Goal: Task Accomplishment & Management: Manage account settings

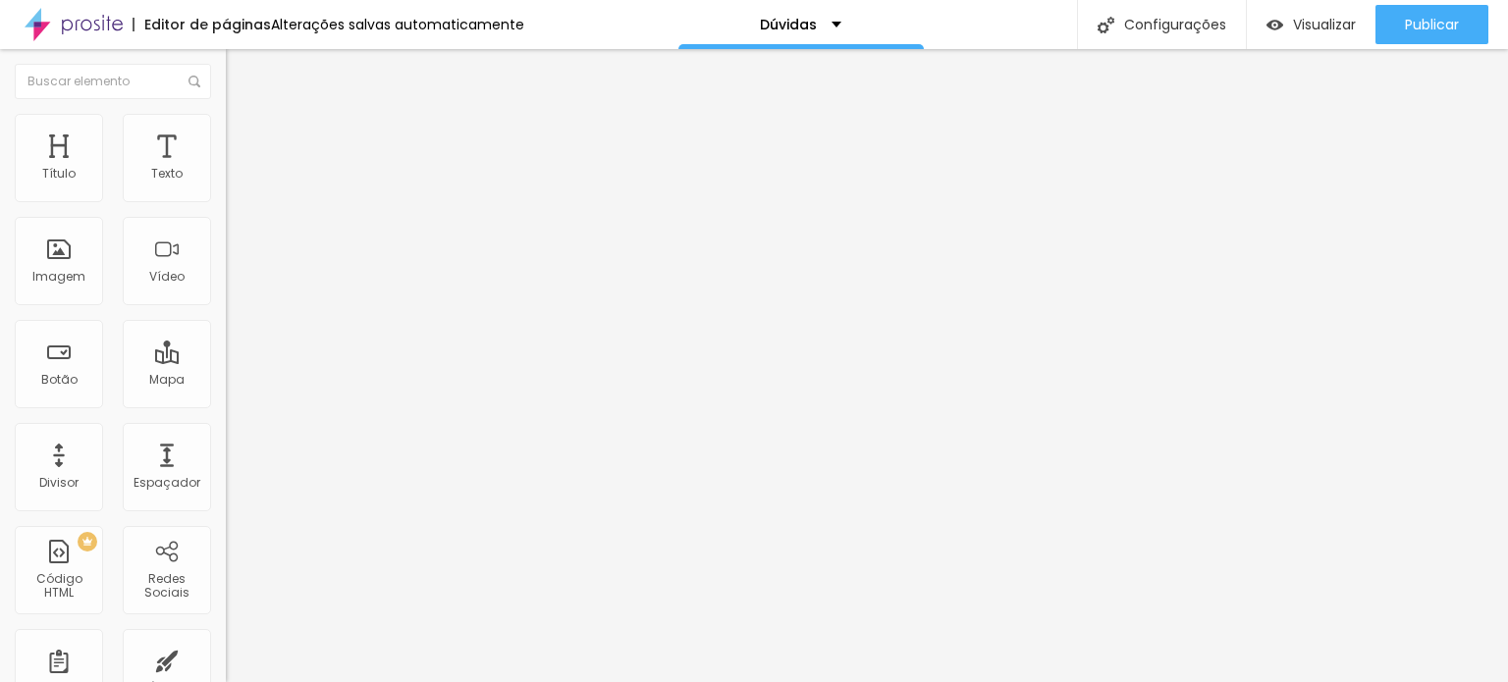
click at [240, 74] on img "button" at bounding box center [248, 72] width 16 height 16
click at [226, 208] on span "Editar perguntas" at bounding box center [282, 199] width 112 height 17
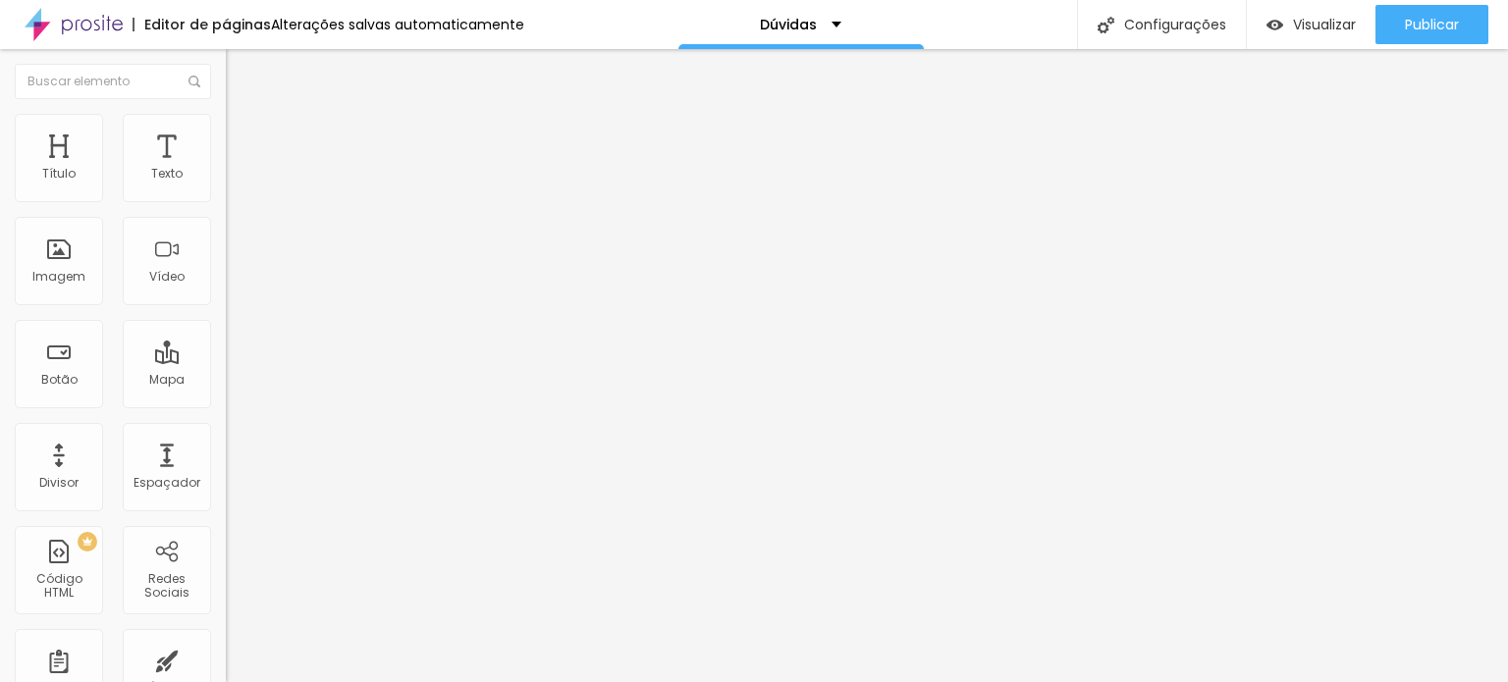
drag, startPoint x: 602, startPoint y: 473, endPoint x: 493, endPoint y: 474, distance: 109.0
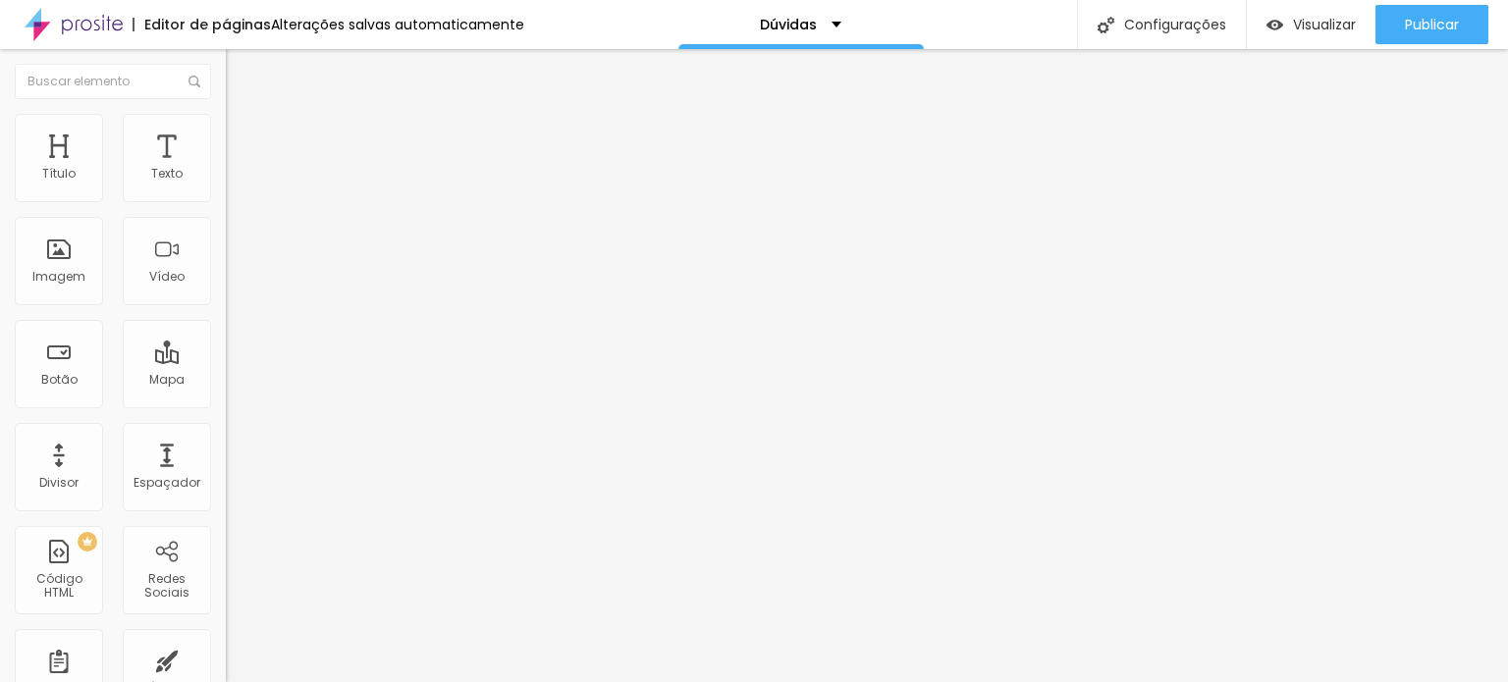
drag, startPoint x: 598, startPoint y: 290, endPoint x: 483, endPoint y: 299, distance: 115.3
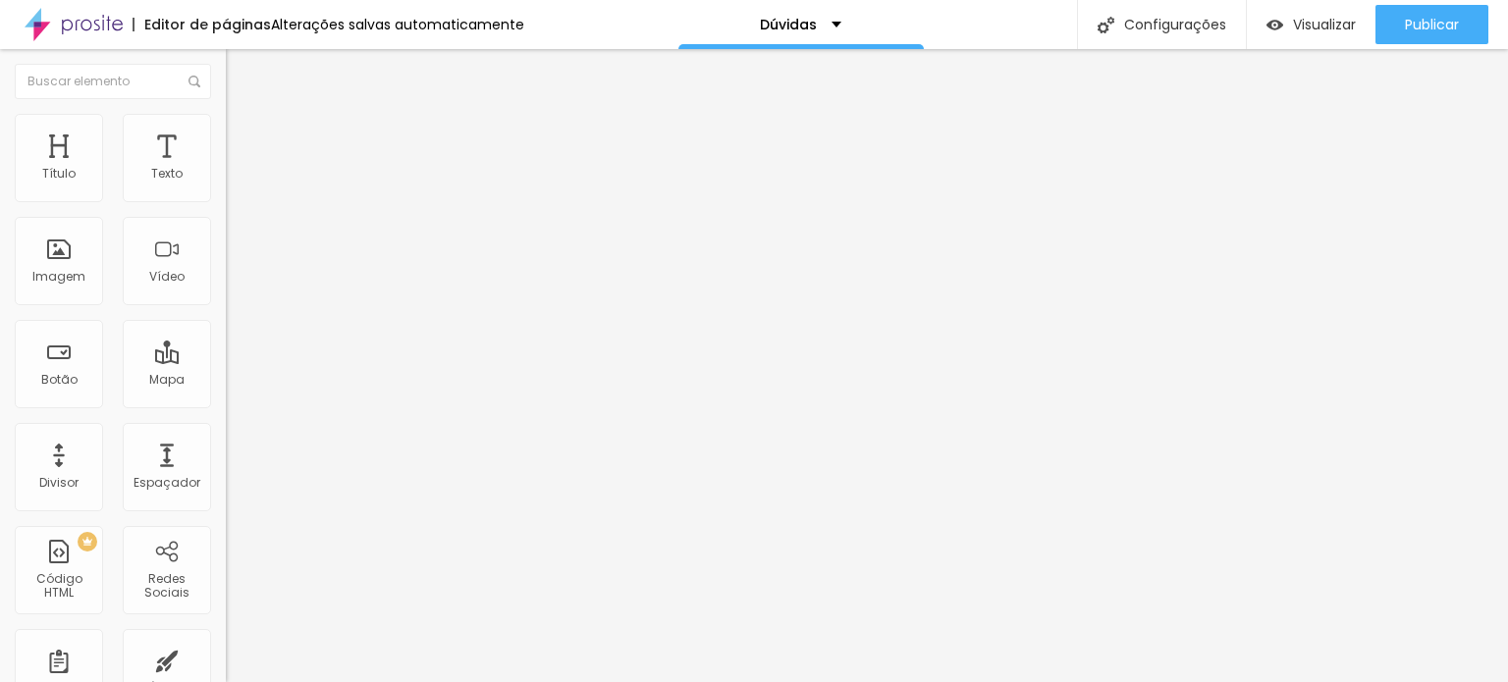
drag, startPoint x: 1115, startPoint y: 498, endPoint x: 1129, endPoint y: 497, distance: 13.8
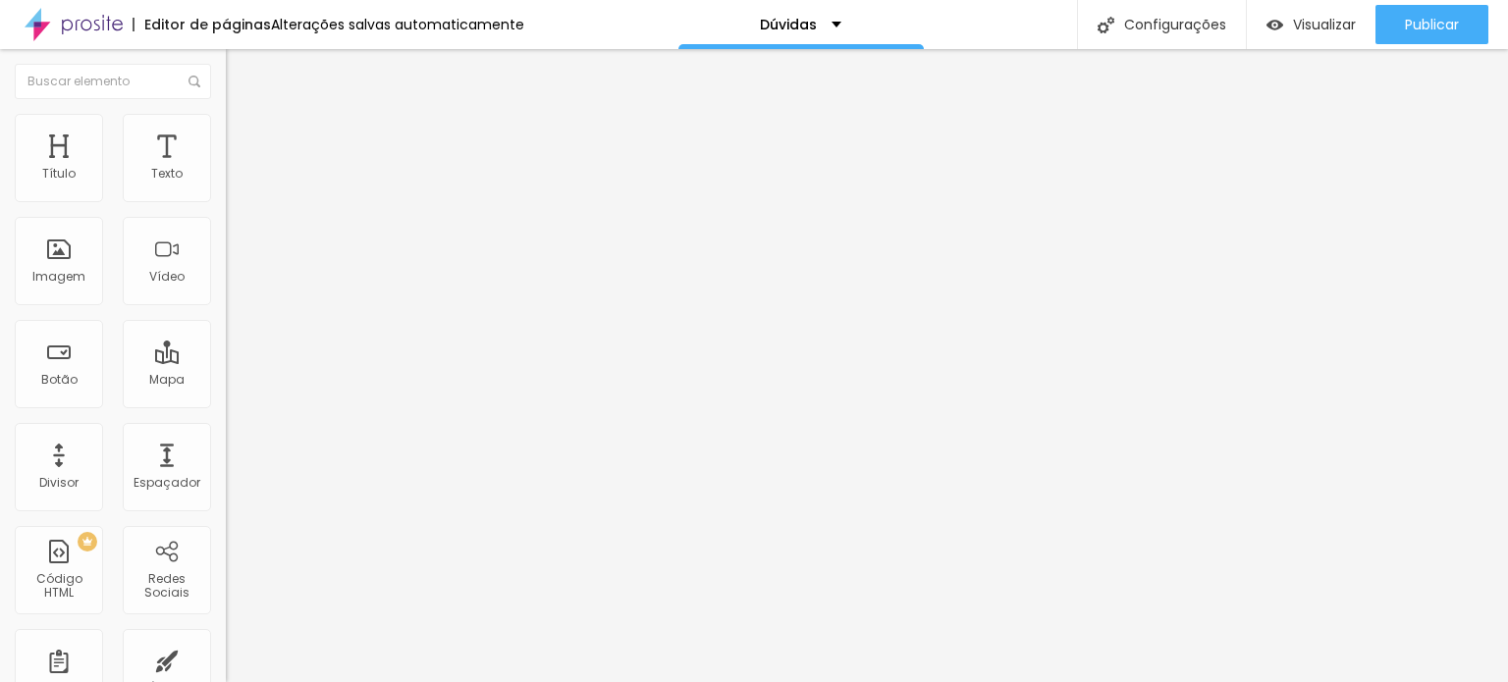
click at [226, 208] on span "Editar perguntas" at bounding box center [282, 199] width 112 height 17
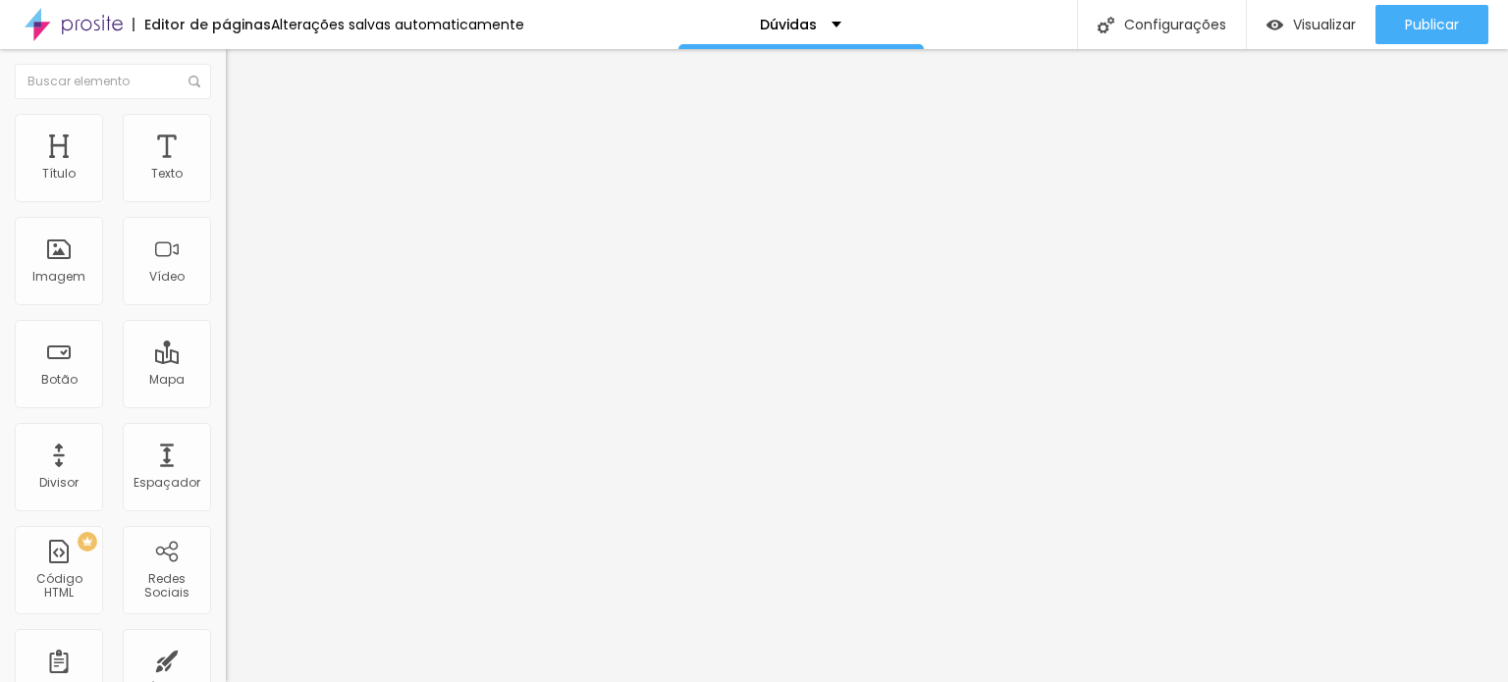
drag, startPoint x: 869, startPoint y: 540, endPoint x: 816, endPoint y: 541, distance: 53.0
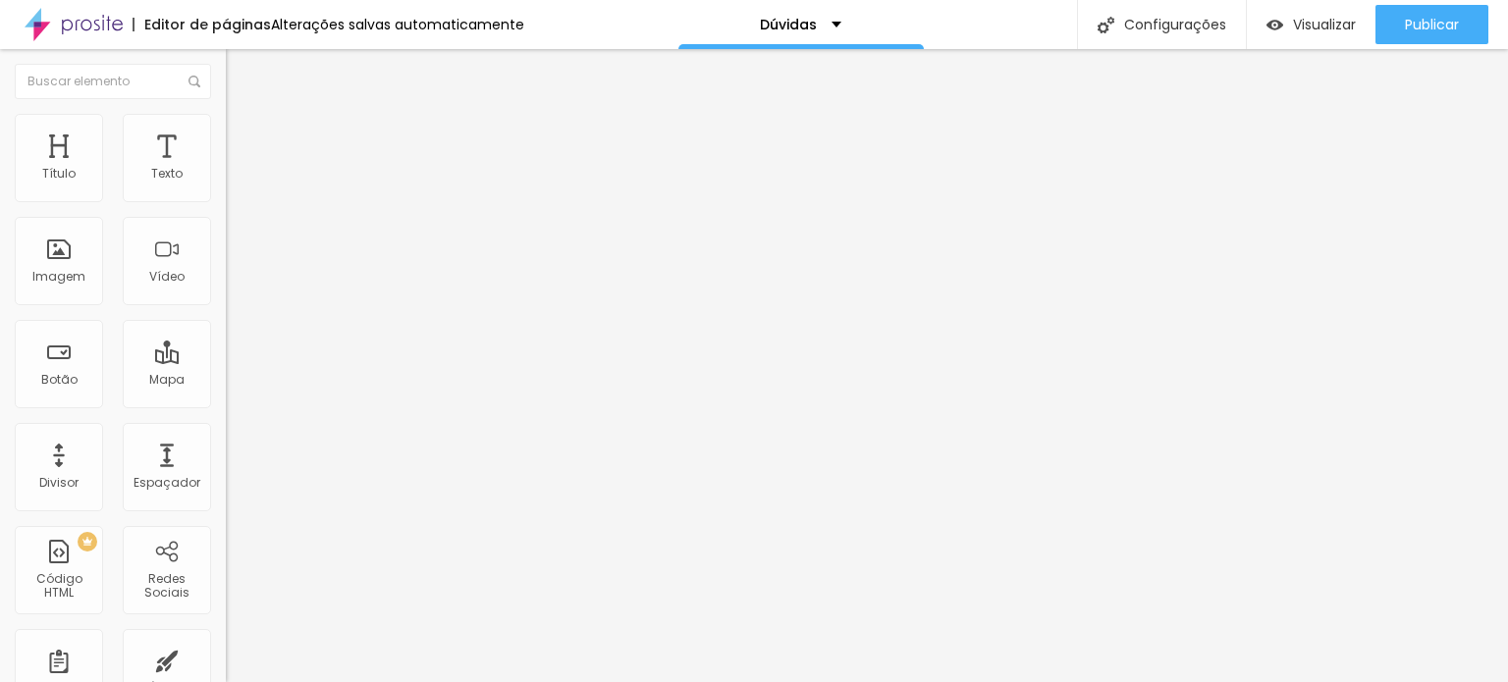
copy p "RELIV só atende empresas grandes?"
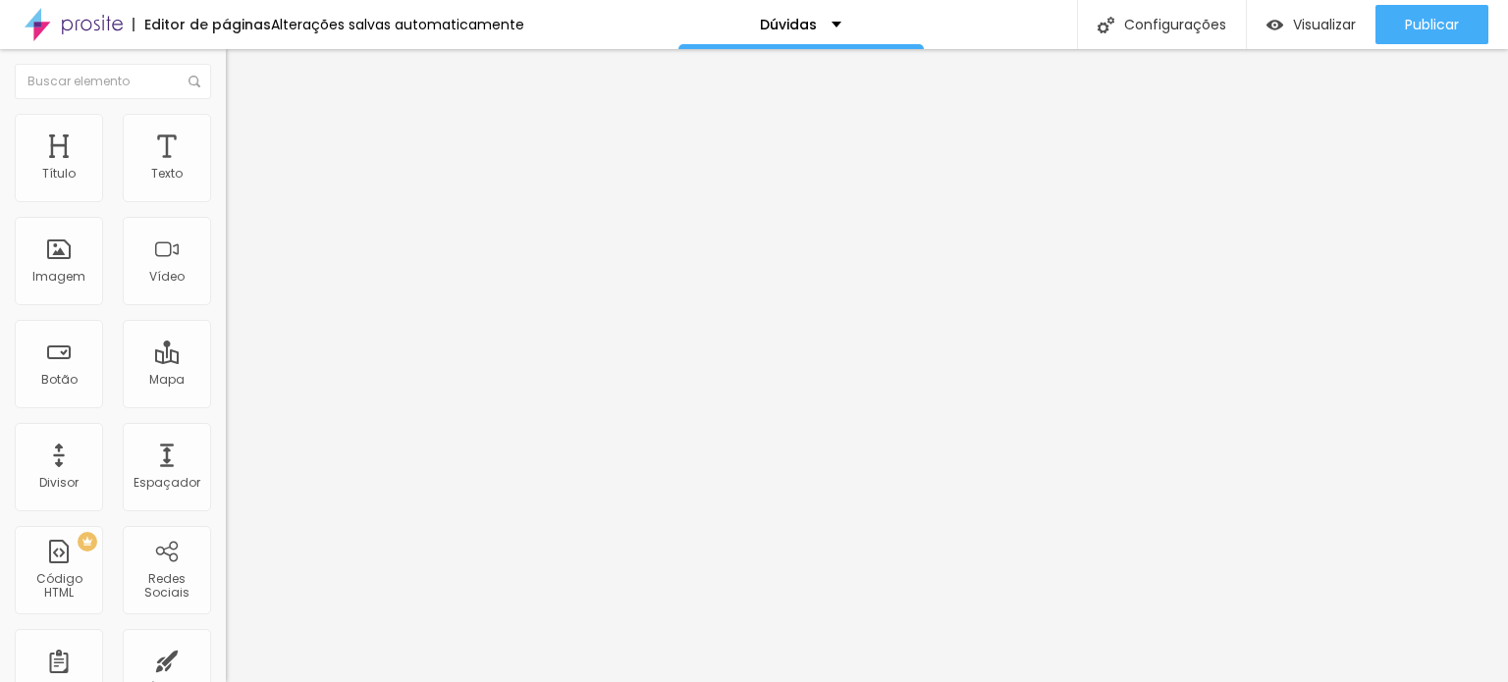
copy p "Pergunta exemplo 5"
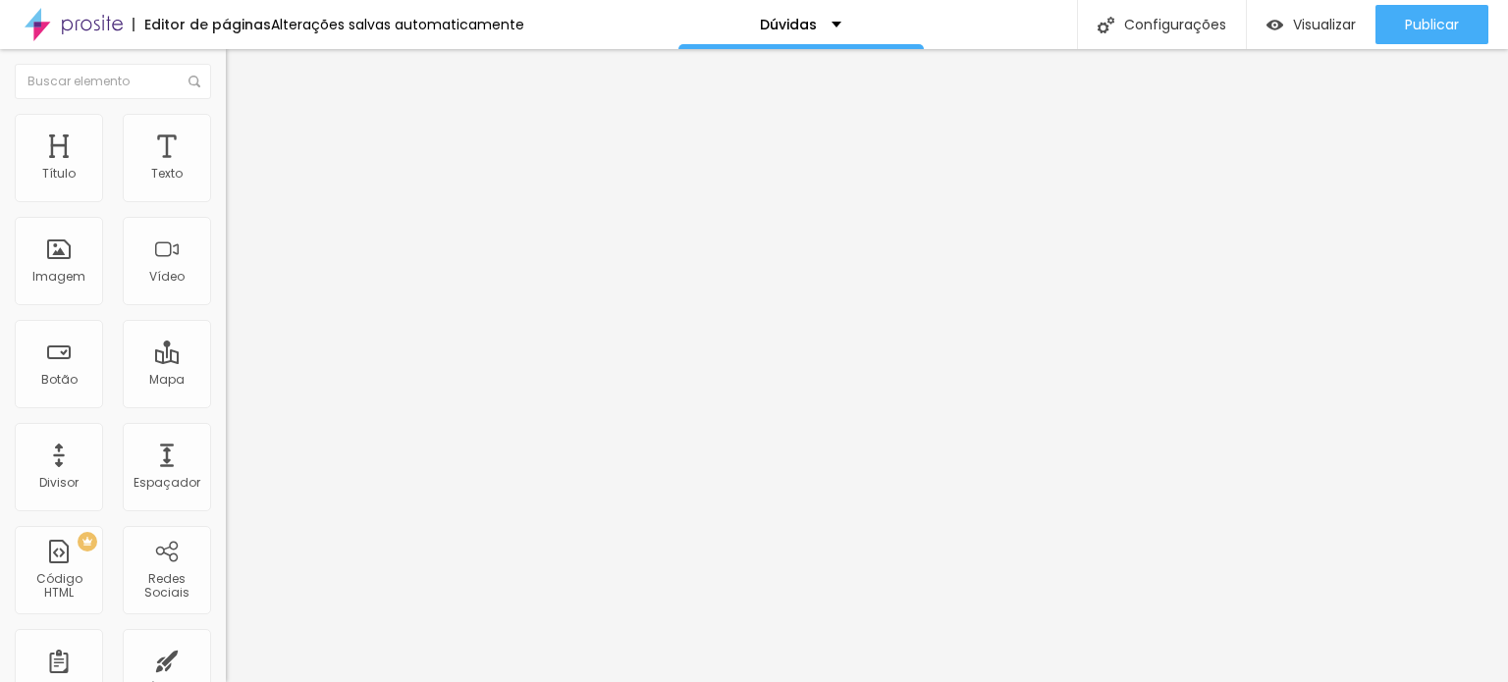
copy p "RELIV só atende empresas grandes?"
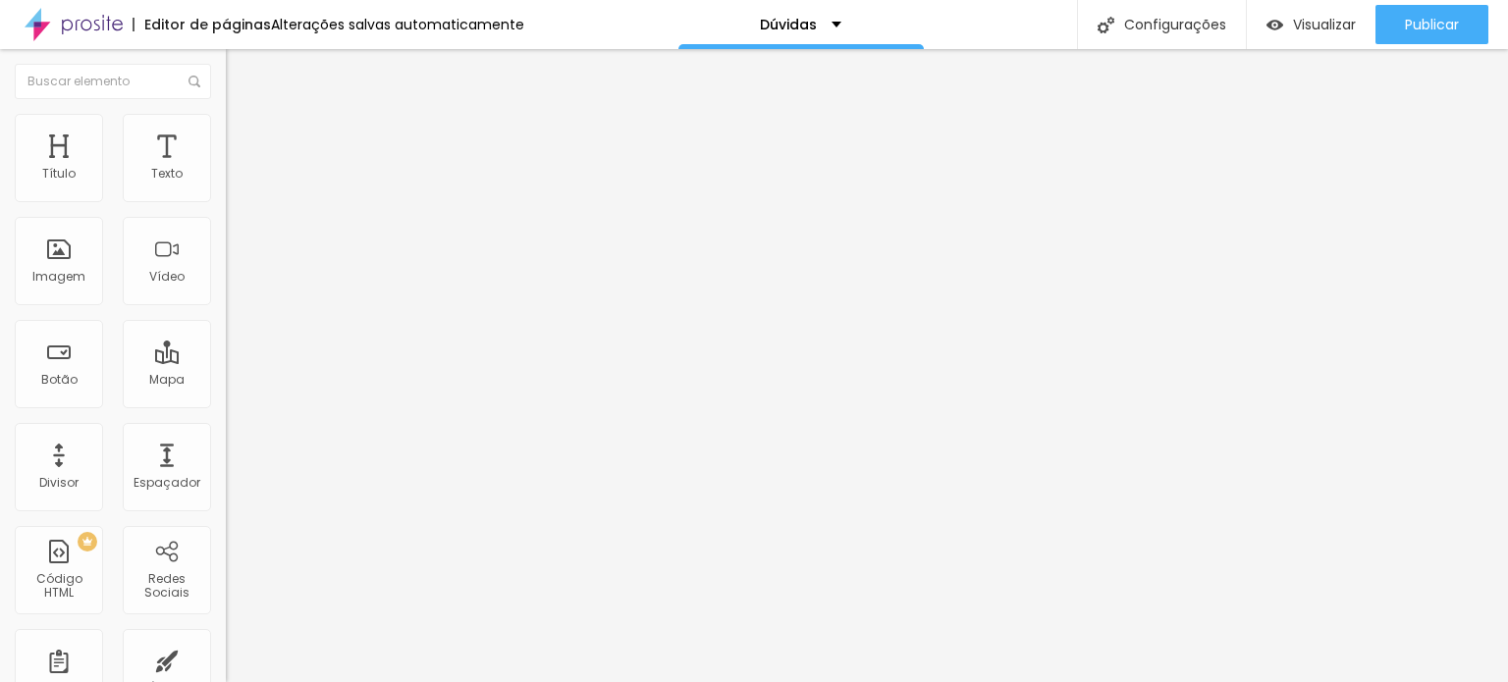
copy div "Não. A RELIV é para marcas tanto pessoal como marca empresarial que buscam clar…"
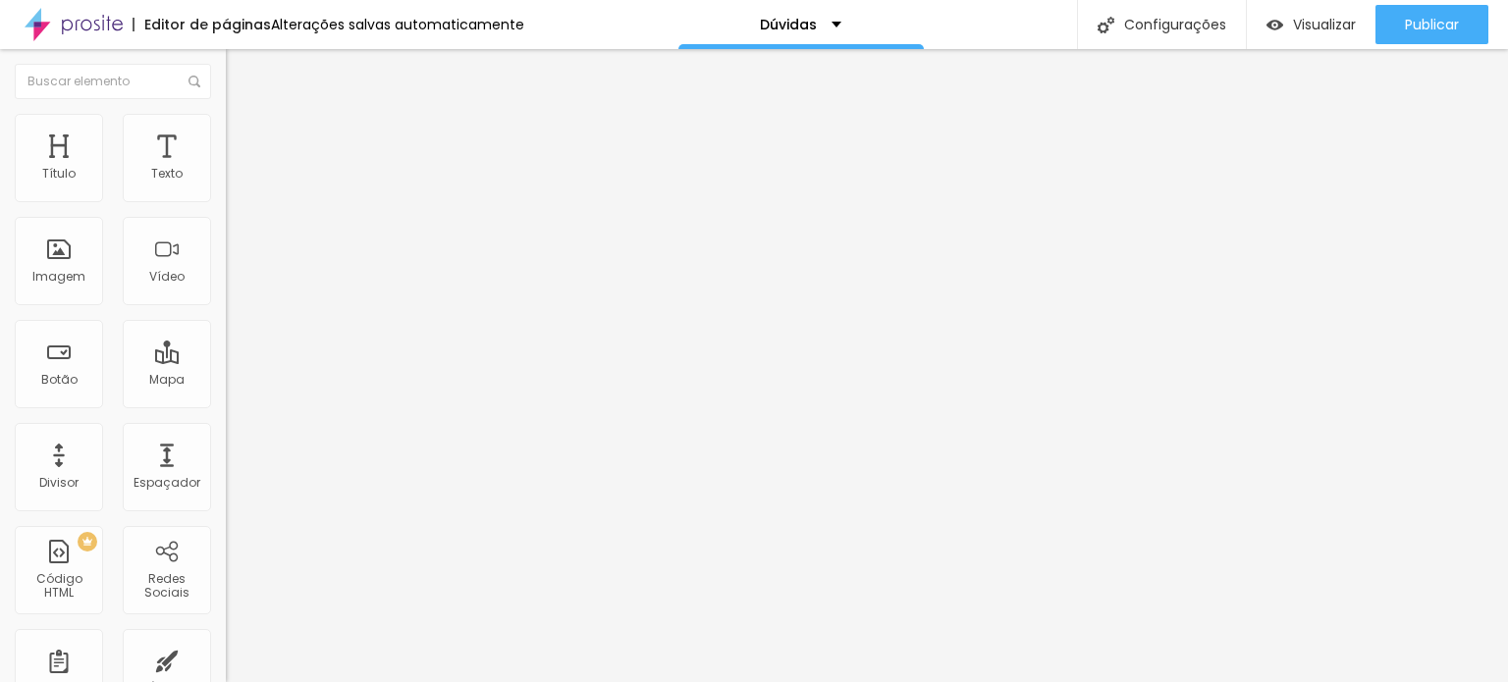
copy p "Por que eu devo investir em posicionamento estratégico?"
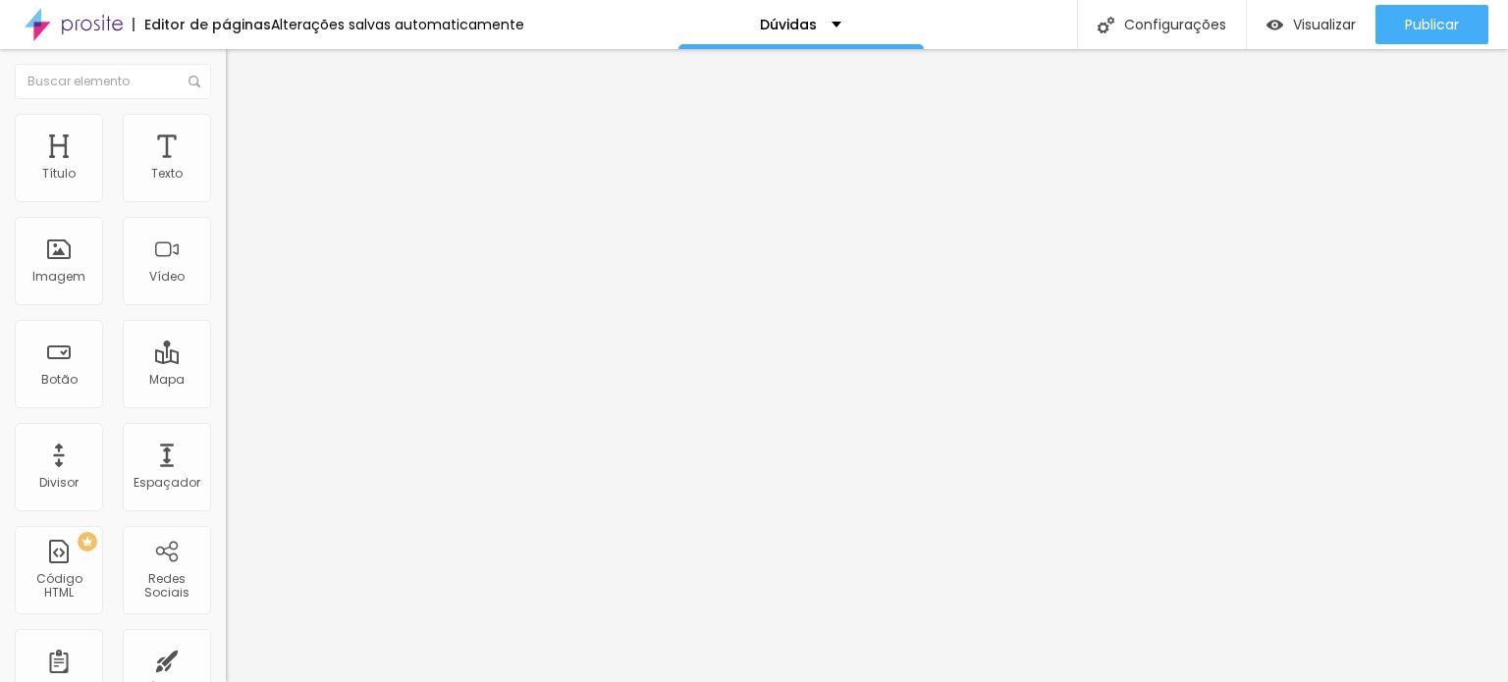
copy p "Porque sem estratégia, comunicação vira custo. O posicionamento estratégico gar…"
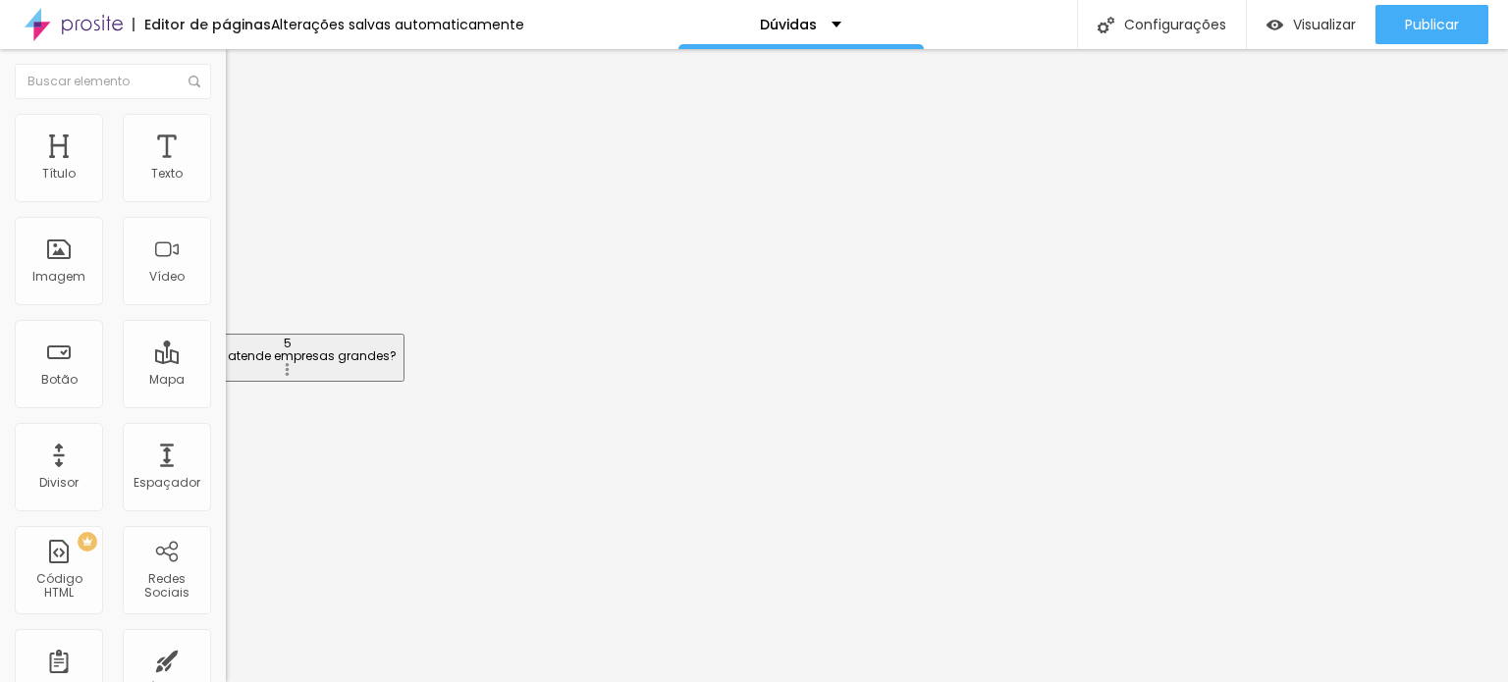
drag, startPoint x: 352, startPoint y: 411, endPoint x: 348, endPoint y: 360, distance: 51.2
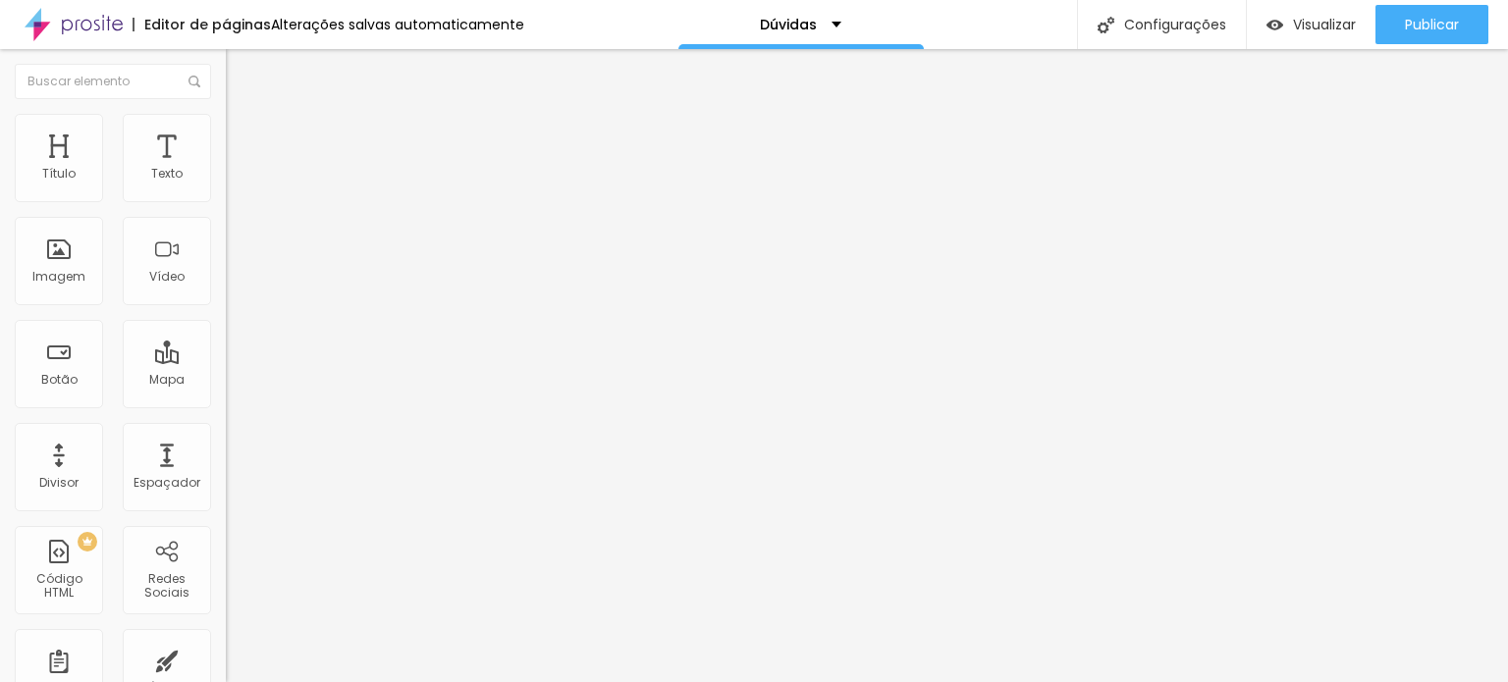
drag, startPoint x: 245, startPoint y: 404, endPoint x: 226, endPoint y: 204, distance: 201.2
